Goal: Information Seeking & Learning: Learn about a topic

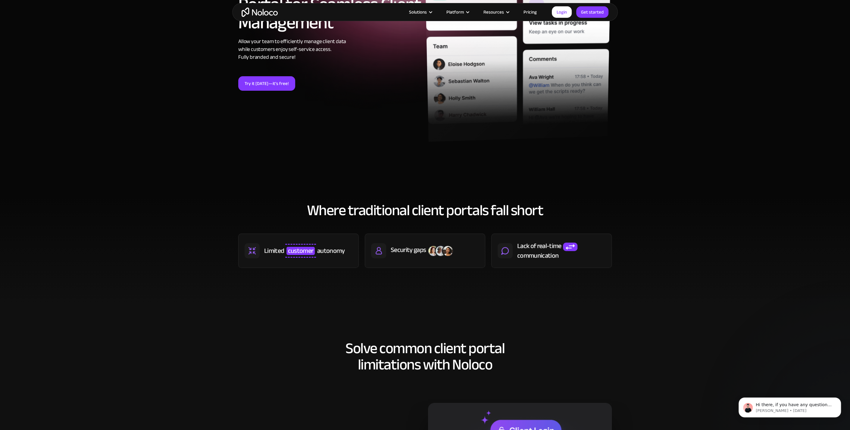
scroll to position [60, 0]
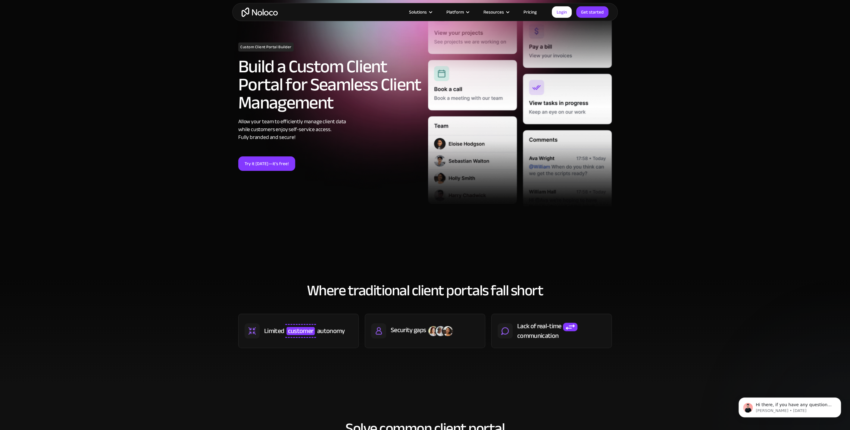
click at [532, 11] on link "Pricing" at bounding box center [530, 12] width 28 height 8
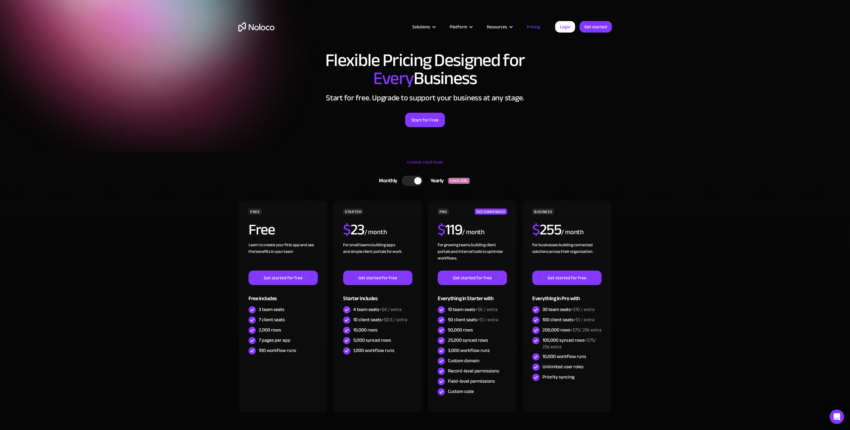
click at [412, 179] on div at bounding box center [412, 181] width 21 height 10
click at [408, 180] on div at bounding box center [408, 180] width 7 height 7
click at [408, 180] on div at bounding box center [412, 181] width 21 height 10
click at [408, 180] on div at bounding box center [408, 180] width 7 height 7
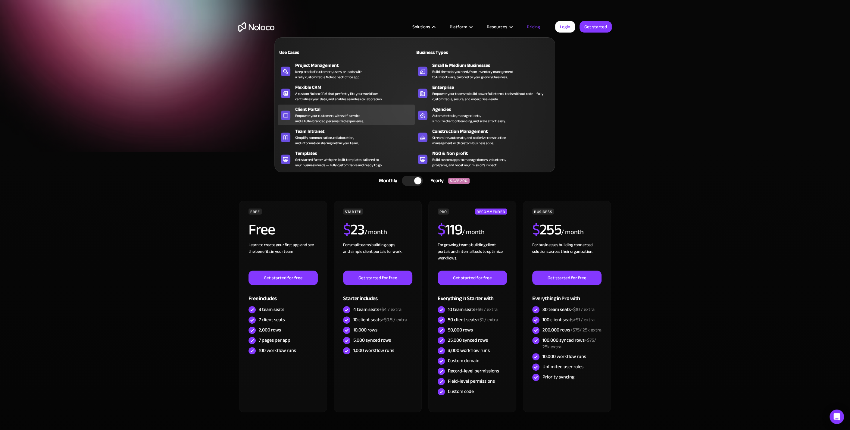
click at [318, 111] on div "Client Portal" at bounding box center [356, 109] width 122 height 7
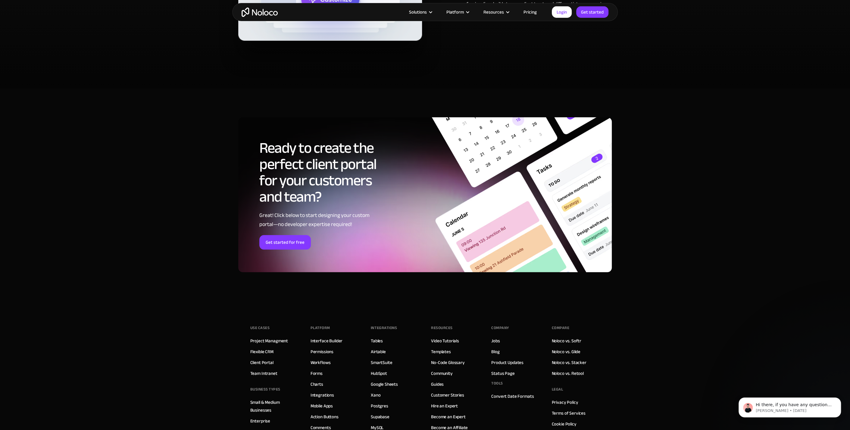
scroll to position [3072, 0]
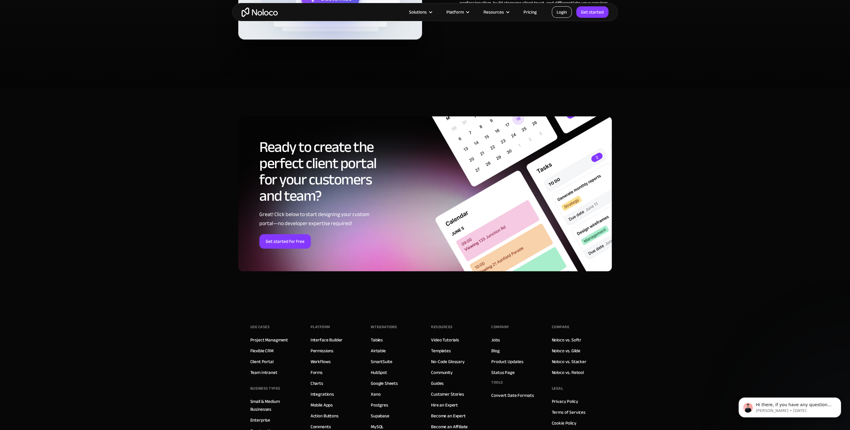
click at [562, 9] on link "Login" at bounding box center [562, 11] width 20 height 11
